Goal: Task Accomplishment & Management: Manage account settings

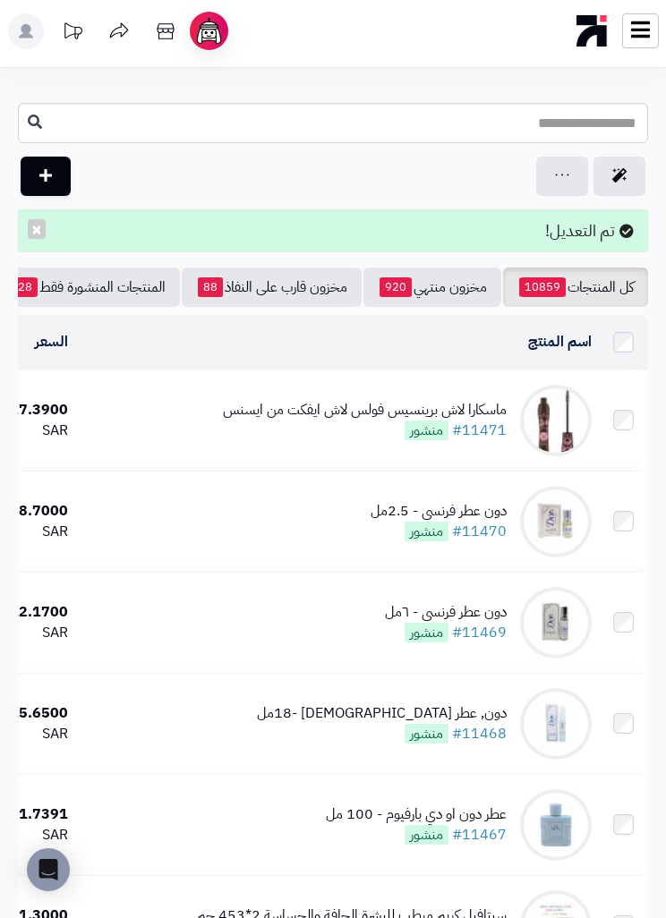
click at [532, 416] on img at bounding box center [556, 421] width 72 height 72
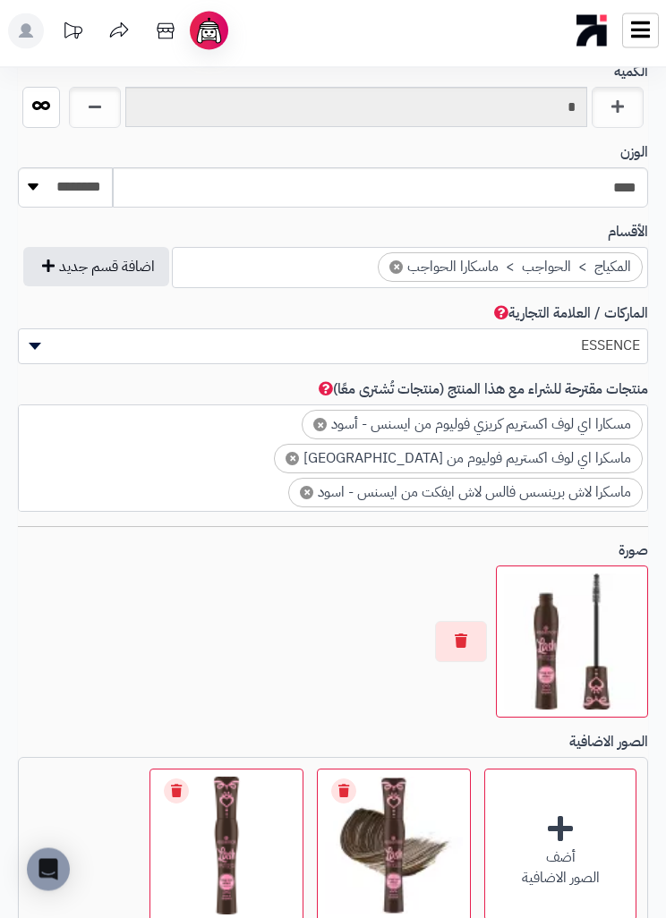
click at [466, 628] on button "button" at bounding box center [461, 642] width 52 height 41
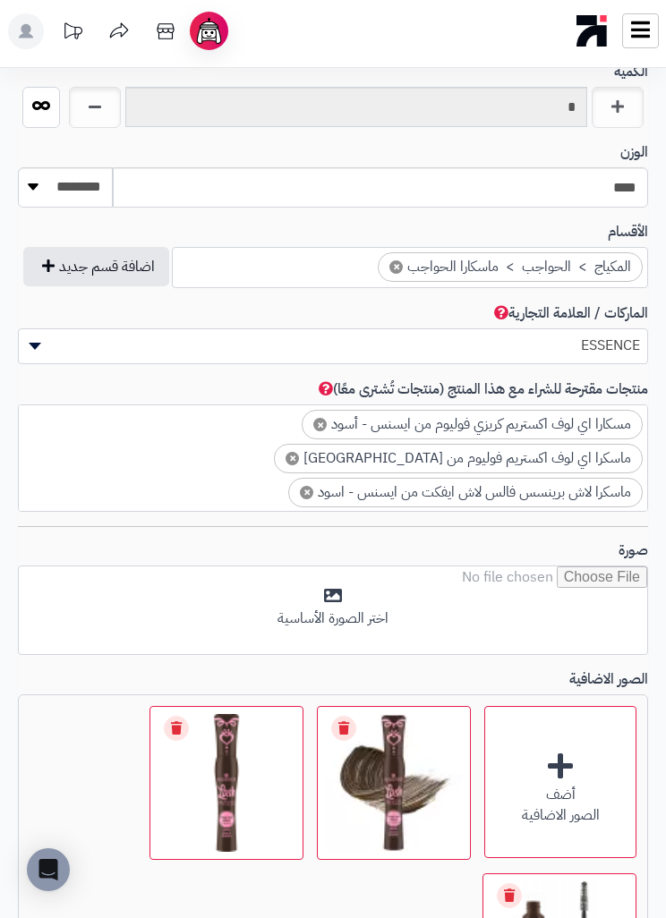
click at [552, 604] on input "file" at bounding box center [333, 610] width 628 height 89
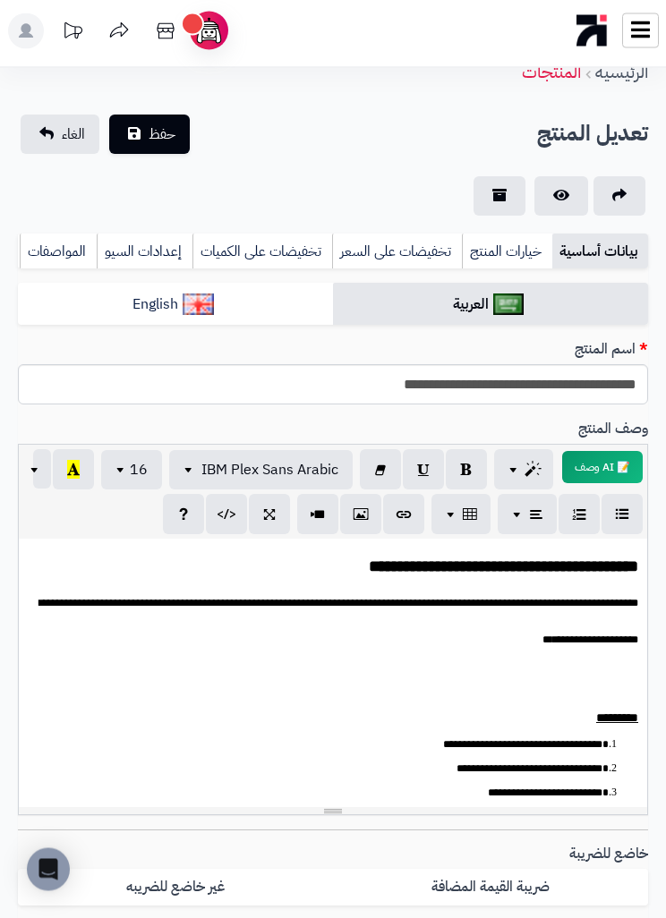
scroll to position [0, 0]
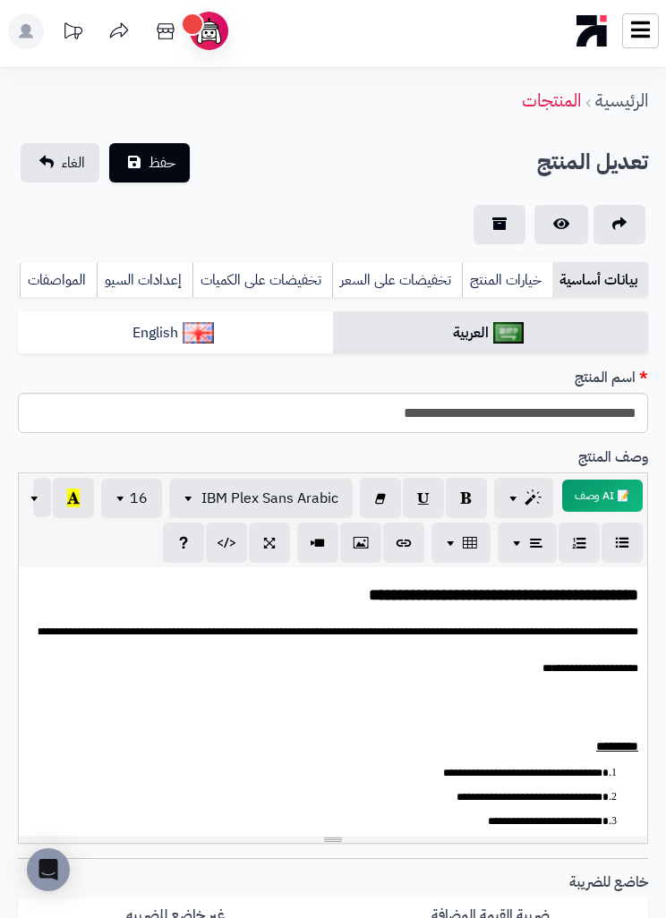
click at [182, 145] on button "حفظ" at bounding box center [149, 162] width 81 height 39
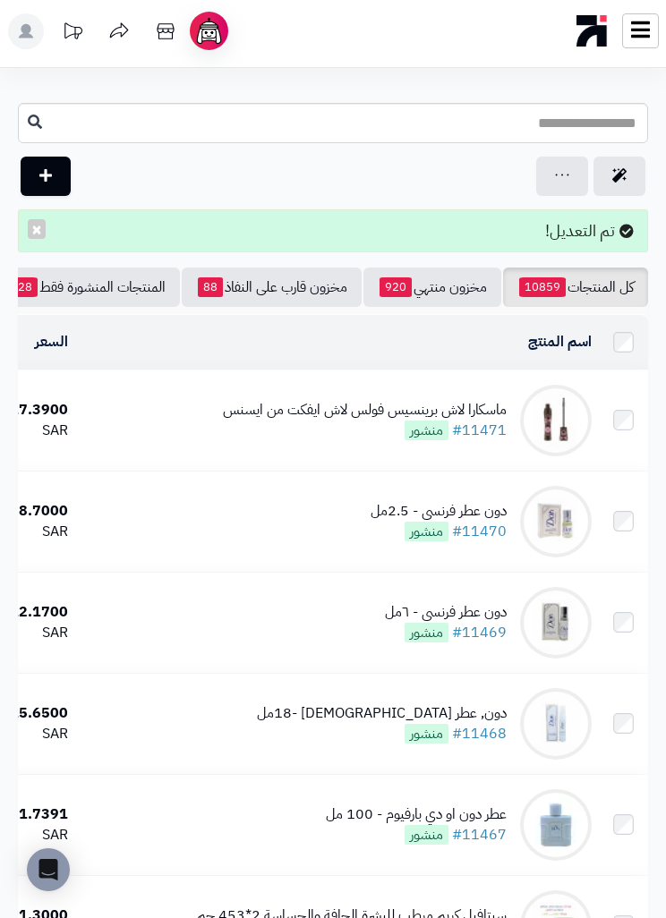
click at [551, 410] on img at bounding box center [556, 421] width 72 height 72
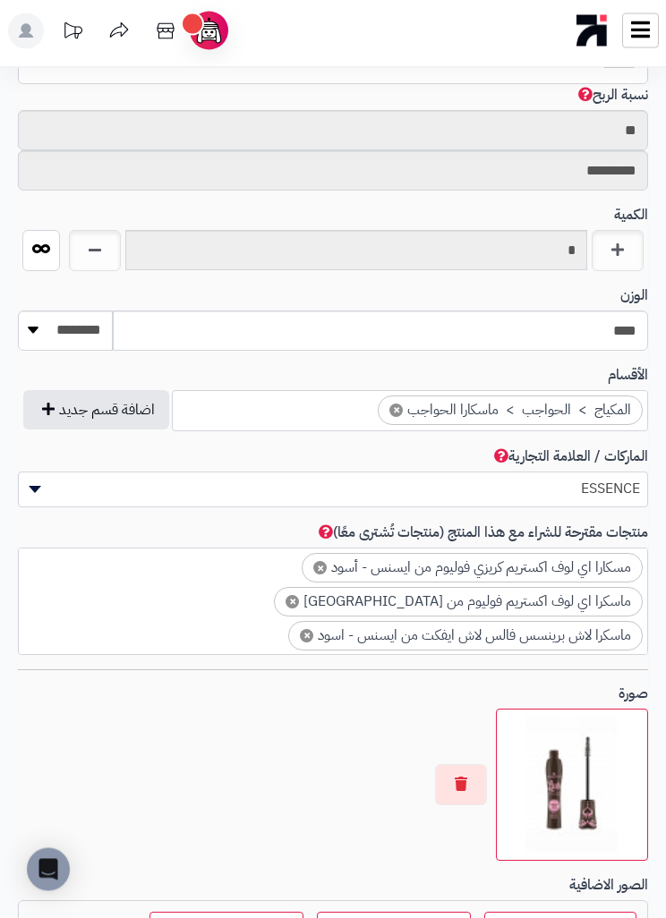
scroll to position [1098, 0]
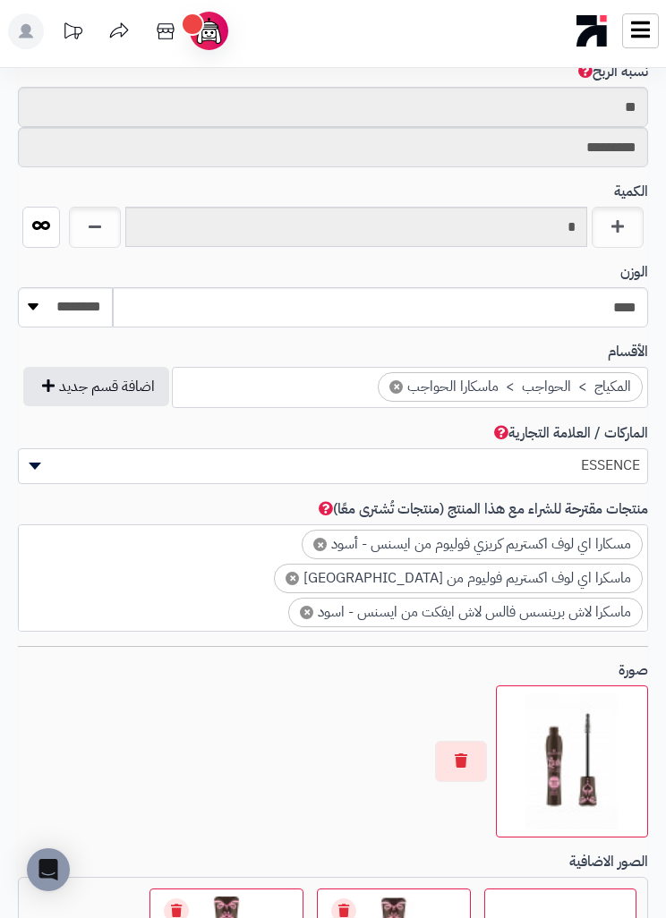
click at [471, 759] on button "button" at bounding box center [461, 761] width 52 height 41
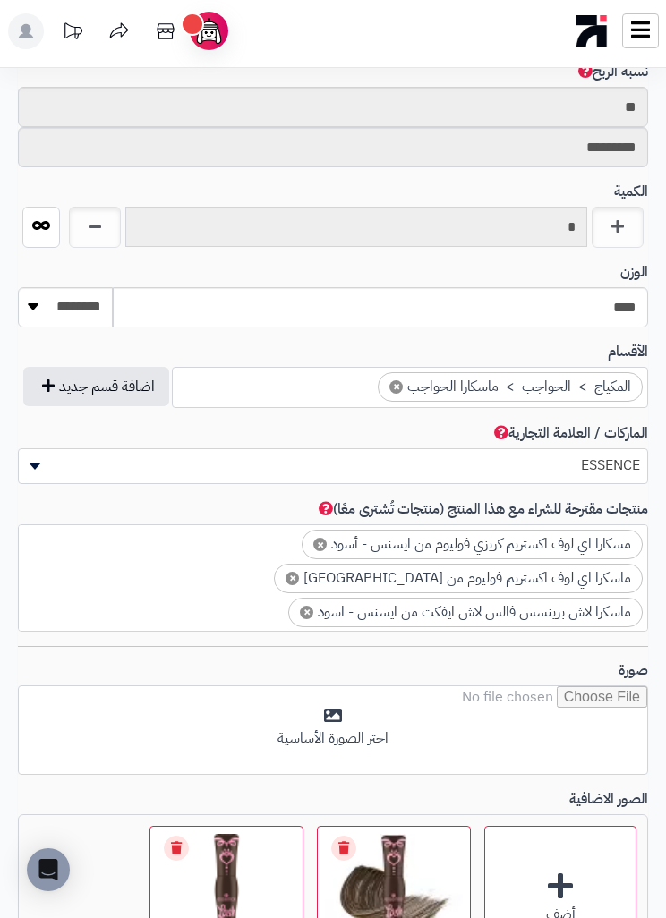
click at [542, 721] on input "file" at bounding box center [333, 730] width 628 height 89
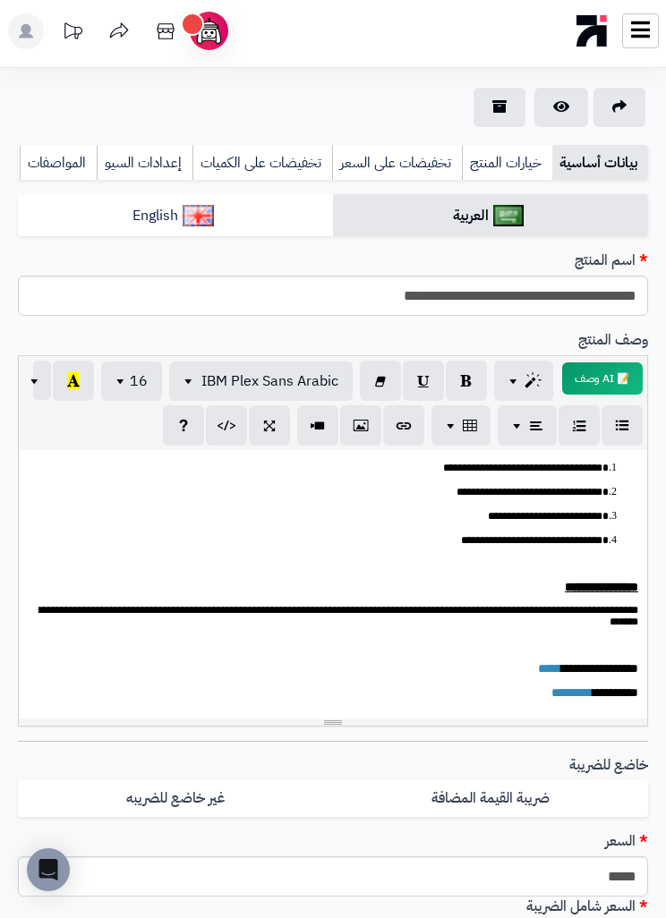
scroll to position [0, 0]
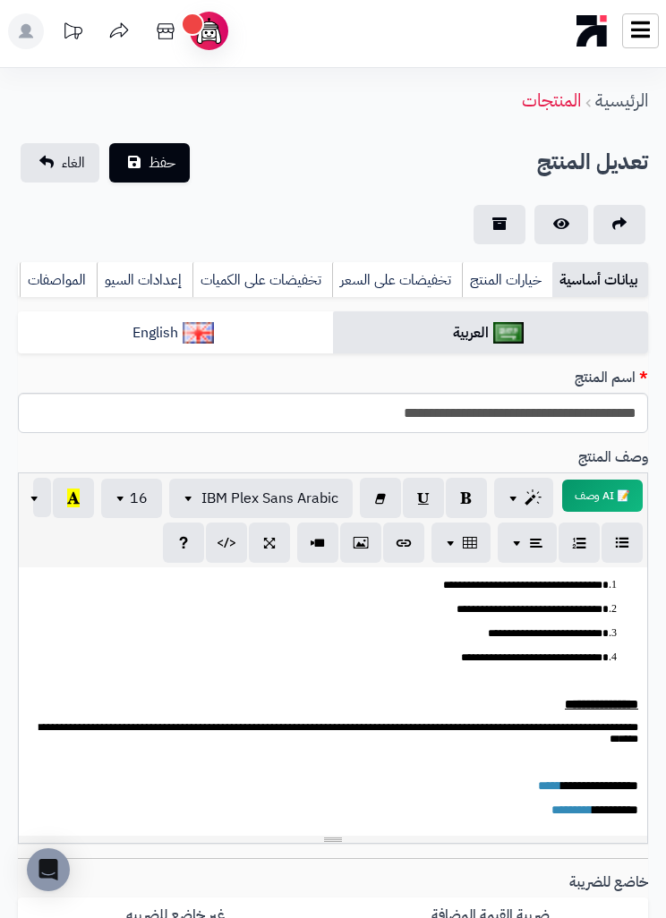
click at [166, 153] on span "حفظ" at bounding box center [161, 162] width 27 height 21
